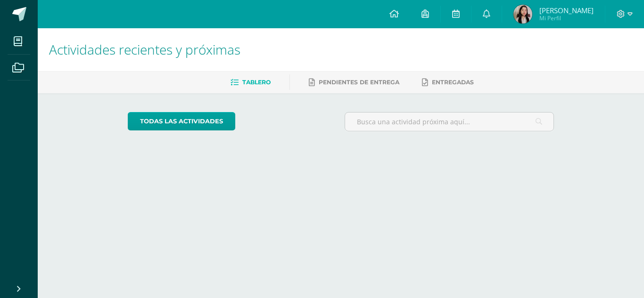
click at [552, 11] on span "[PERSON_NAME]" at bounding box center [566, 10] width 54 height 9
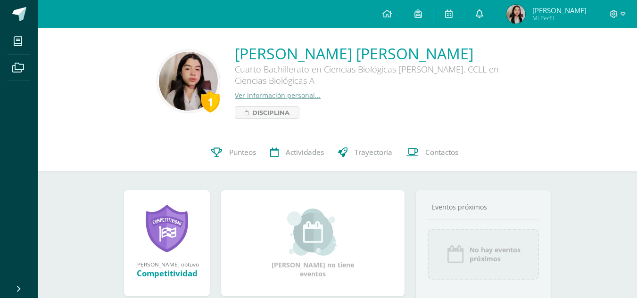
click at [476, 12] on icon at bounding box center [480, 13] width 8 height 8
click at [486, 21] on link at bounding box center [479, 14] width 30 height 28
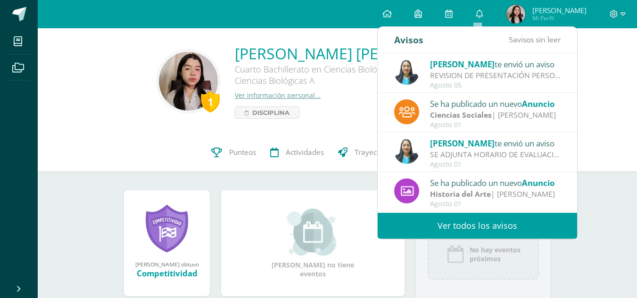
click at [610, 93] on div "1 [PERSON_NAME] [PERSON_NAME] Cuarto Bachillerato en Ciencias Biológicas [PERSO…" at bounding box center [337, 80] width 584 height 75
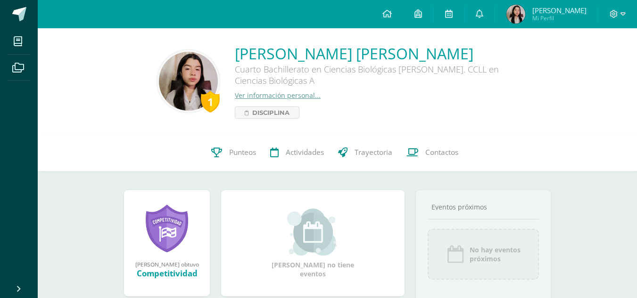
click at [536, 14] on span "[PERSON_NAME]" at bounding box center [559, 10] width 54 height 9
click at [479, 18] on span at bounding box center [480, 14] width 8 height 10
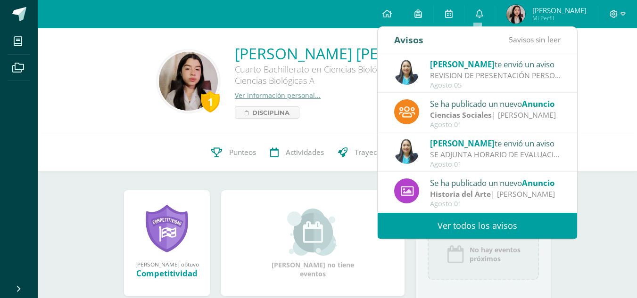
click at [475, 154] on div "SE ADJUNTA HORARIO DE EVALUACIONES: Saludos cordiales, se adjunta horario de ev…" at bounding box center [495, 154] width 131 height 11
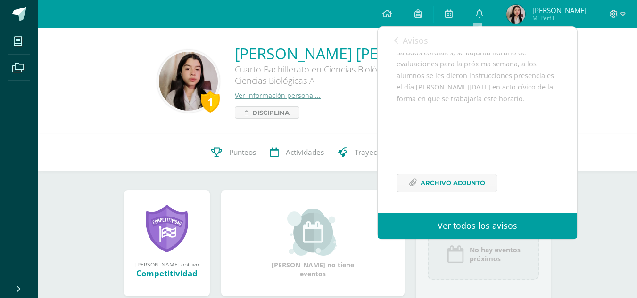
scroll to position [123, 0]
click at [473, 185] on span "Archivo Adjunto" at bounding box center [452, 182] width 65 height 17
click at [396, 40] on icon at bounding box center [396, 41] width 4 height 8
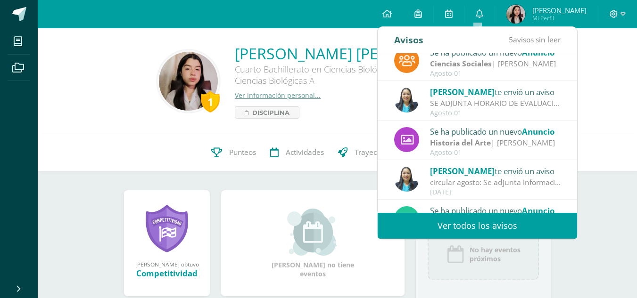
scroll to position [57, 0]
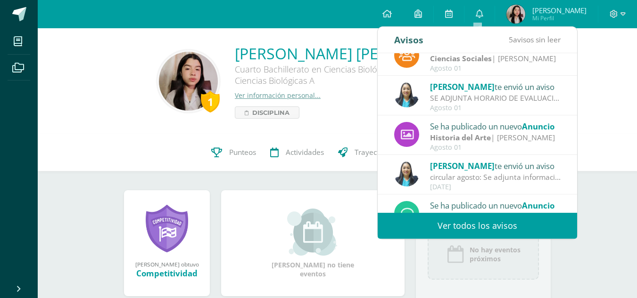
click at [495, 168] on div "Dina Cabrera te envió un aviso" at bounding box center [495, 166] width 131 height 12
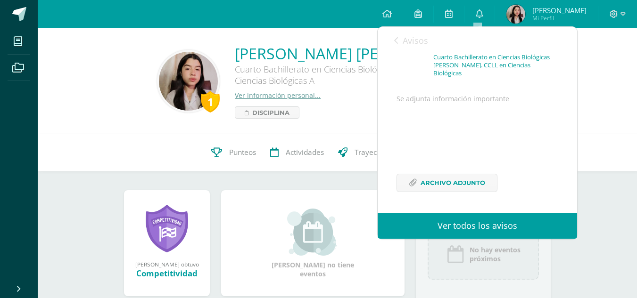
scroll to position [76, 0]
click at [462, 180] on span "Archivo Adjunto" at bounding box center [452, 182] width 65 height 17
